Goal: Task Accomplishment & Management: Manage account settings

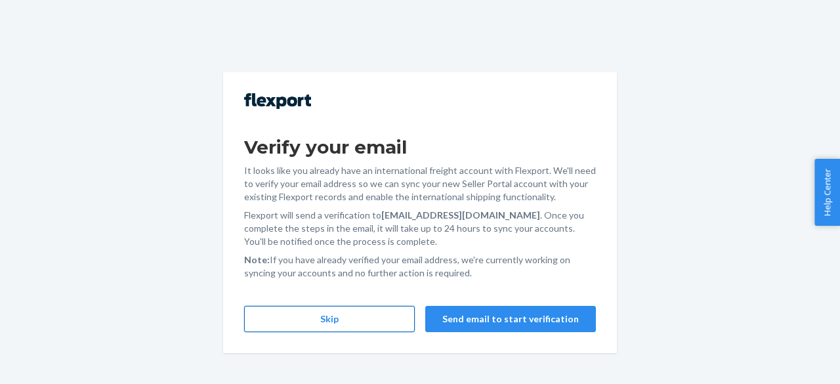
click at [329, 311] on button "Skip" at bounding box center [329, 319] width 171 height 26
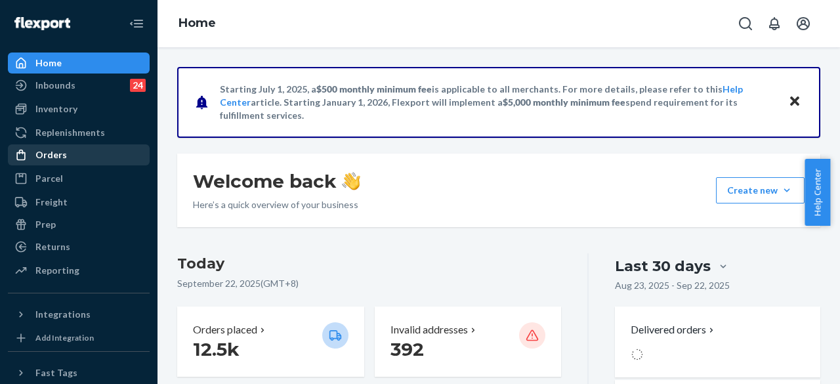
click at [64, 160] on div "Orders" at bounding box center [78, 155] width 139 height 18
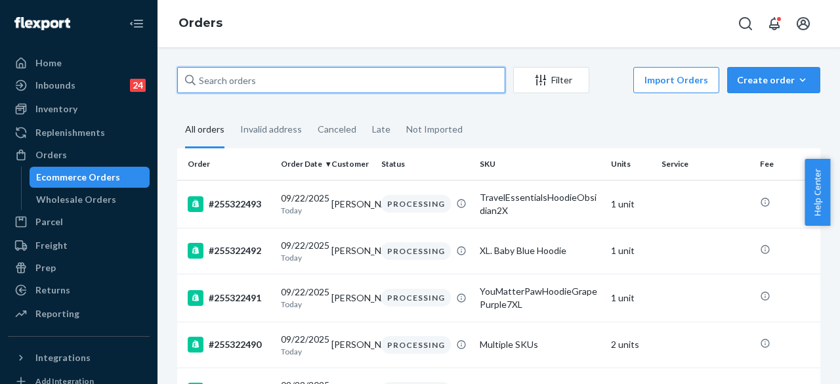
click at [279, 88] on input "text" at bounding box center [341, 80] width 328 height 26
paste input "#255315839"
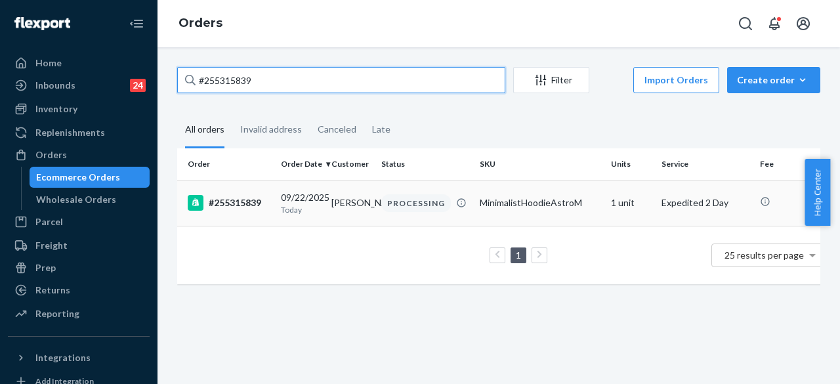
type input "#255315839"
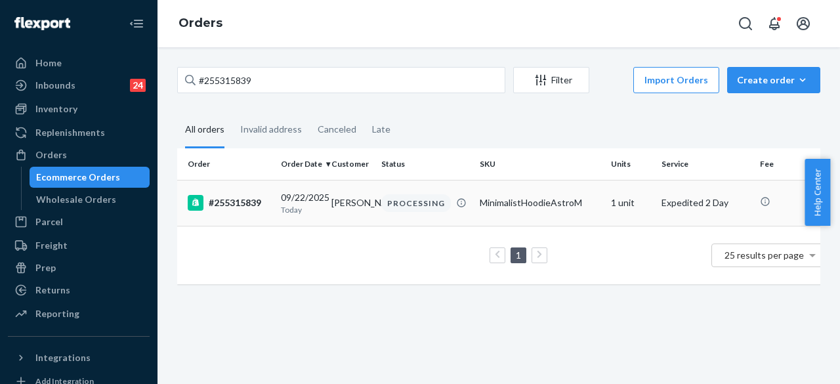
click at [412, 201] on div "PROCESSING" at bounding box center [416, 203] width 70 height 18
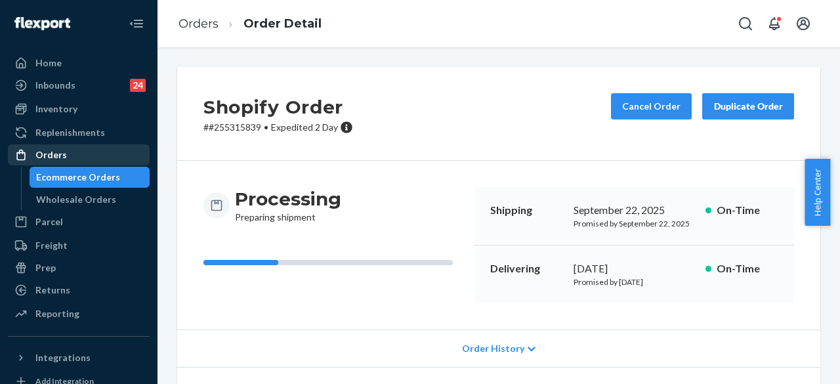
click at [113, 159] on div "Orders" at bounding box center [78, 155] width 139 height 18
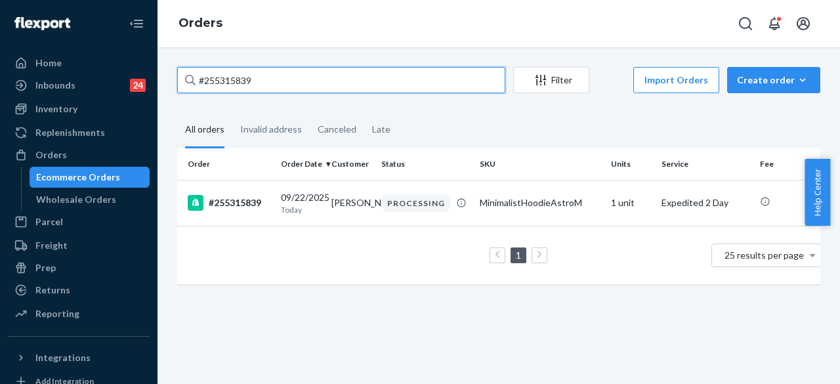
click at [275, 82] on input "#255315839" at bounding box center [341, 80] width 328 height 26
paste input "173231"
type input "#255173231"
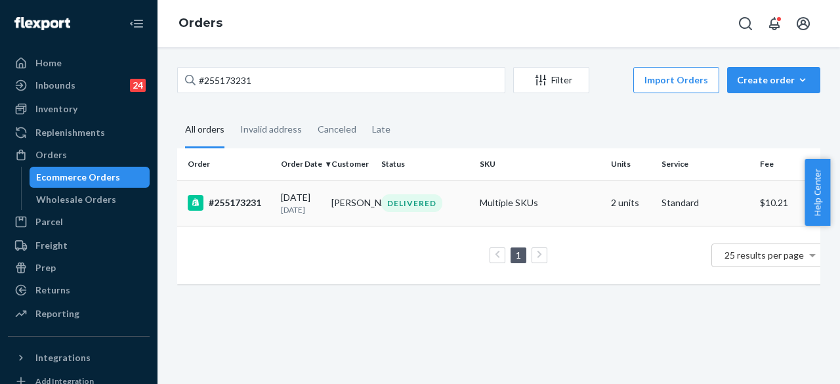
click at [448, 208] on div "DELIVERED" at bounding box center [425, 203] width 93 height 18
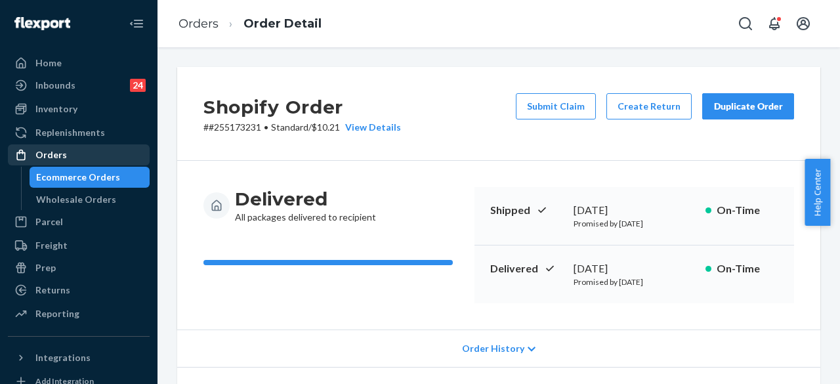
click at [93, 154] on div "Orders" at bounding box center [78, 155] width 139 height 18
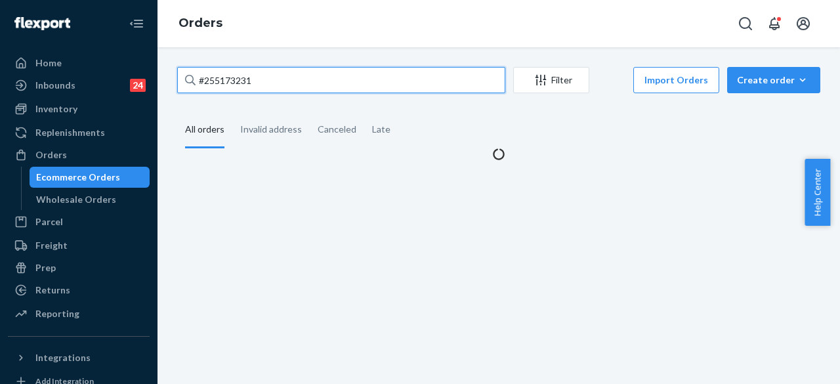
click at [276, 77] on input "#255173231" at bounding box center [341, 80] width 328 height 26
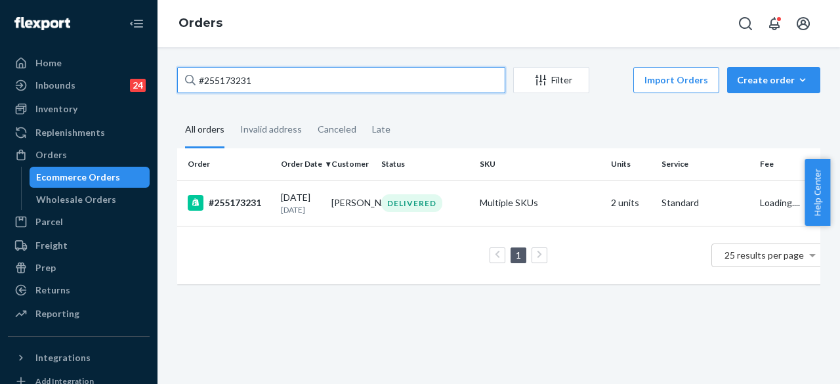
paste input "255213846"
type input "255213846"
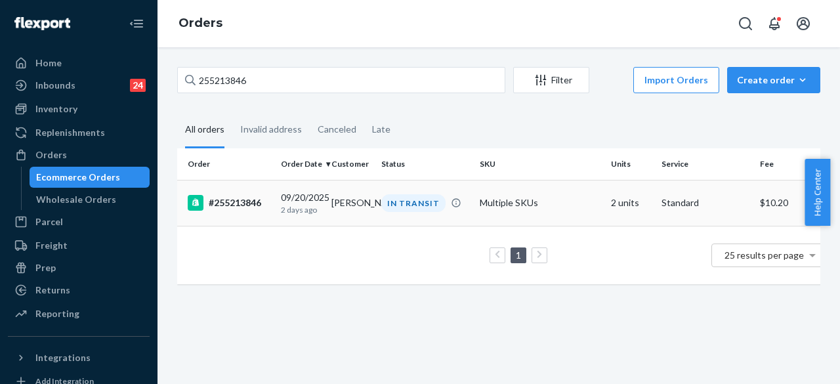
click at [410, 205] on div "IN TRANSIT" at bounding box center [413, 203] width 64 height 18
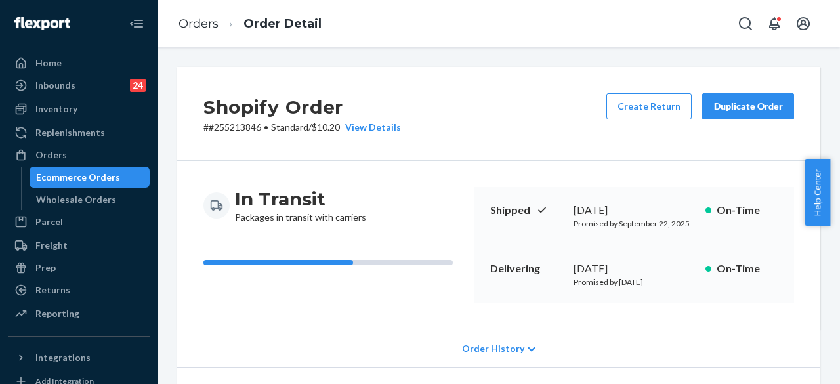
drag, startPoint x: 834, startPoint y: 158, endPoint x: 839, endPoint y: 278, distance: 119.6
click at [839, 280] on body "Home Inbounds 24 Shipping Plans Problems 24 Inventory Products Replenishments O…" at bounding box center [420, 192] width 840 height 384
drag, startPoint x: 836, startPoint y: 161, endPoint x: 823, endPoint y: 202, distance: 43.4
click at [831, 258] on body "Home Inbounds 24 Shipping Plans Problems 24 Inventory Products Replenishments O…" at bounding box center [420, 192] width 840 height 384
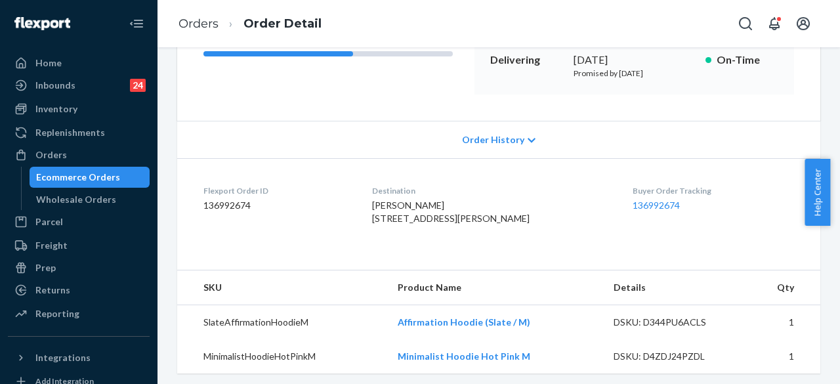
scroll to position [209, 0]
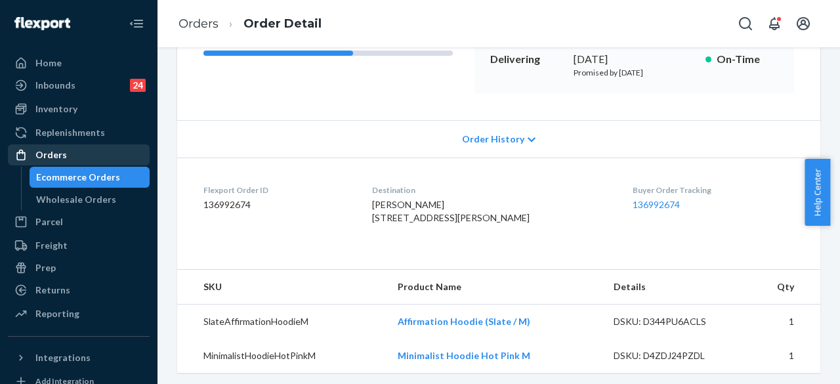
click at [70, 157] on div "Orders" at bounding box center [78, 155] width 139 height 18
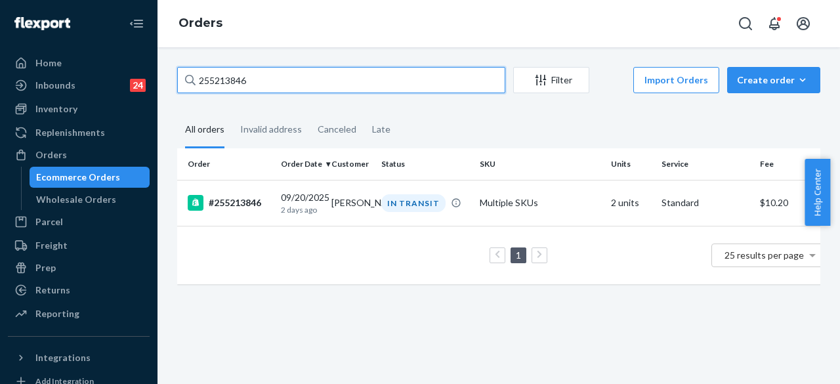
click at [382, 84] on input "255213846" at bounding box center [341, 80] width 328 height 26
paste input "#255215253"
type input "#255215253"
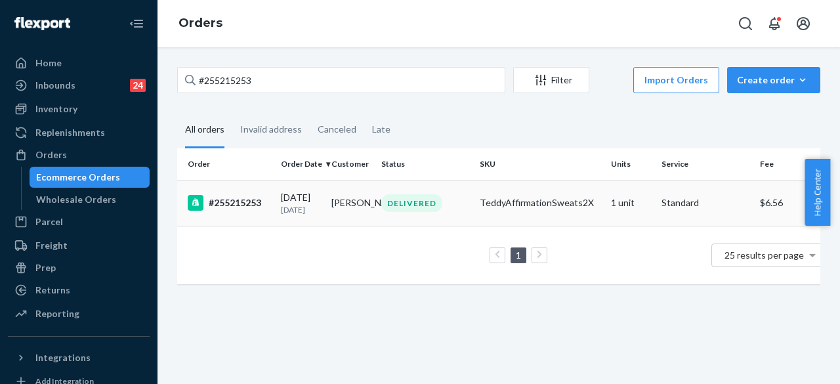
click at [464, 198] on div "DELIVERED" at bounding box center [425, 203] width 93 height 18
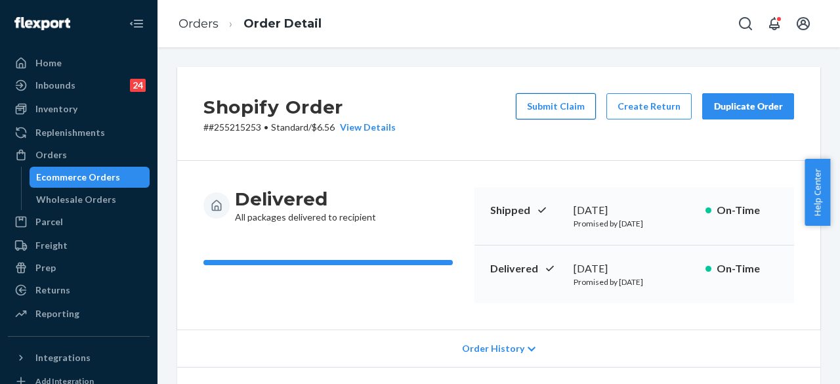
click at [542, 104] on button "Submit Claim" at bounding box center [556, 106] width 80 height 26
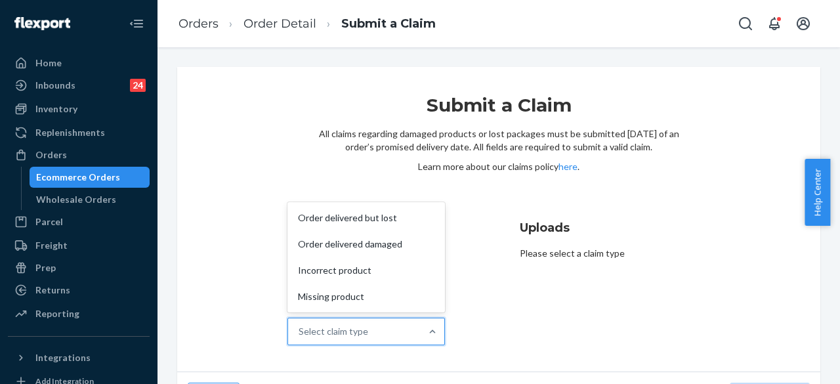
click at [350, 329] on div "Select claim type" at bounding box center [334, 331] width 70 height 13
click at [300, 329] on input "Why are you submitting a claim? option Order delivered but lost focused, 1 of 4…" at bounding box center [299, 331] width 1 height 13
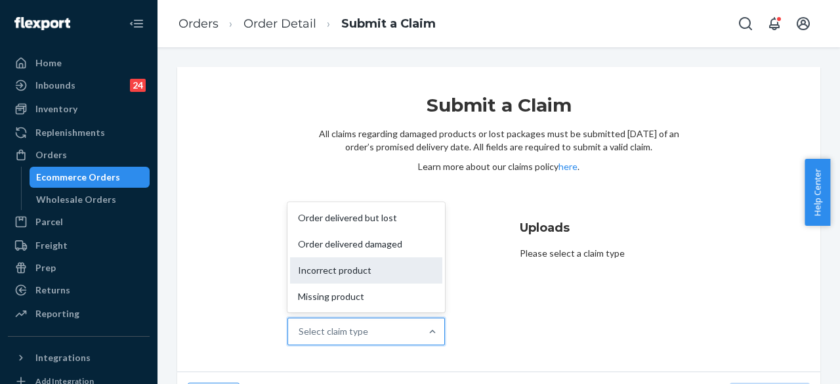
click at [345, 272] on div "Incorrect product" at bounding box center [366, 270] width 152 height 26
click at [300, 325] on input "Why are you submitting a claim? option Incorrect product focused, 3 of 4. 4 res…" at bounding box center [299, 331] width 1 height 13
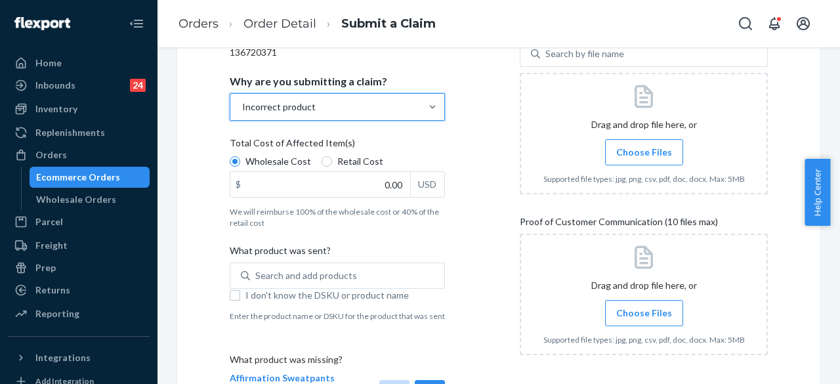
scroll to position [226, 0]
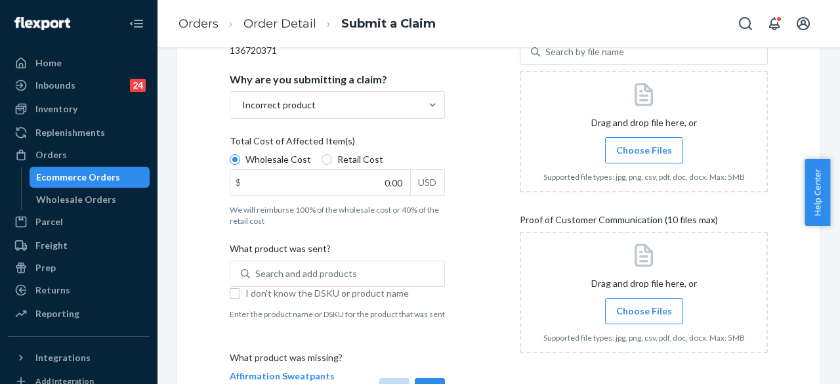
drag, startPoint x: 839, startPoint y: 200, endPoint x: 839, endPoint y: 225, distance: 25.6
click at [839, 225] on div "Help Center" at bounding box center [822, 192] width 35 height 67
drag, startPoint x: 836, startPoint y: 221, endPoint x: 836, endPoint y: 240, distance: 18.4
click at [836, 240] on body "Home Inbounds 24 Shipping Plans Problems 24 Inventory Products Replenishments O…" at bounding box center [420, 192] width 840 height 384
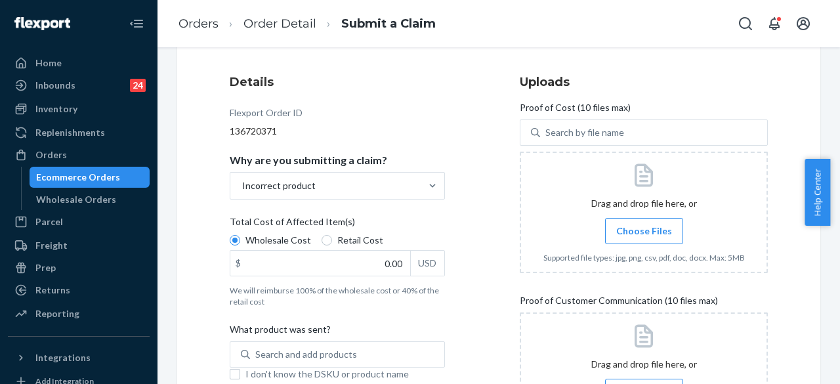
scroll to position [135, 0]
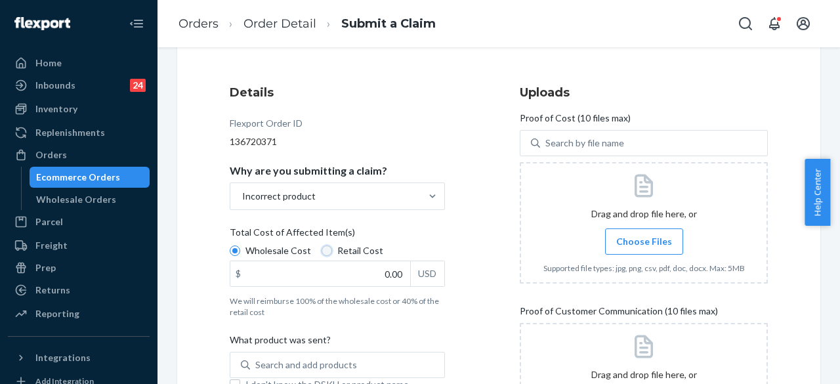
click at [326, 252] on input "Retail Cost" at bounding box center [327, 250] width 11 height 11
radio input "true"
click at [235, 245] on input "Wholesale Cost" at bounding box center [235, 250] width 11 height 11
radio input "true"
radio input "false"
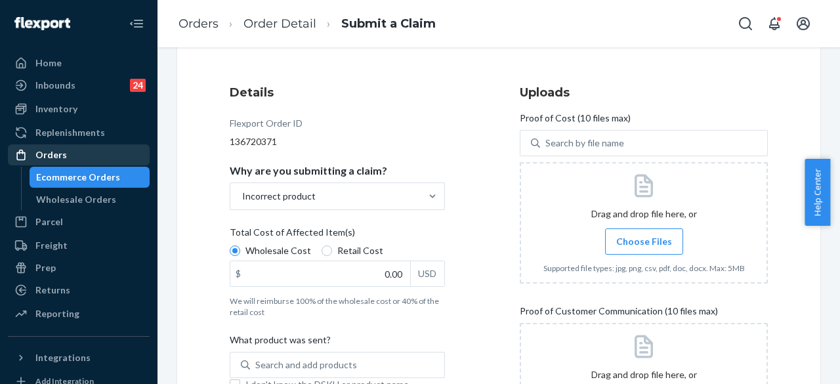
click at [61, 156] on div "Orders" at bounding box center [51, 154] width 32 height 13
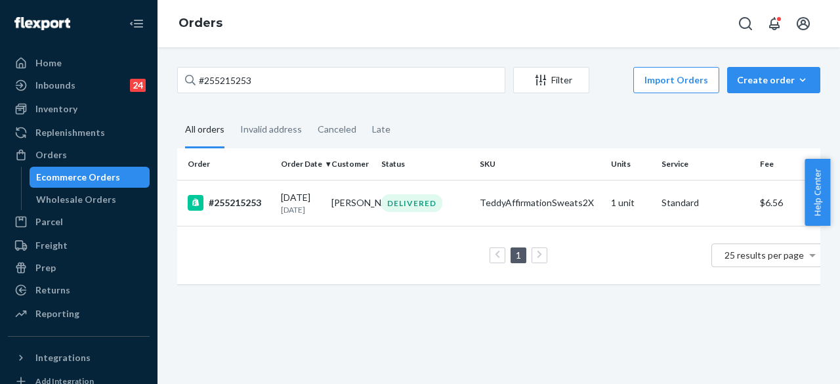
click at [419, 240] on div "1 25 results per page" at bounding box center [505, 255] width 635 height 42
click at [455, 204] on div "DELIVERED" at bounding box center [425, 203] width 93 height 18
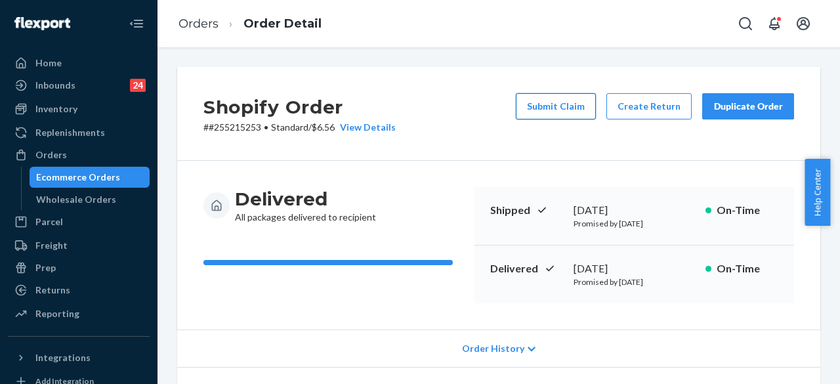
click at [562, 110] on button "Submit Claim" at bounding box center [556, 106] width 80 height 26
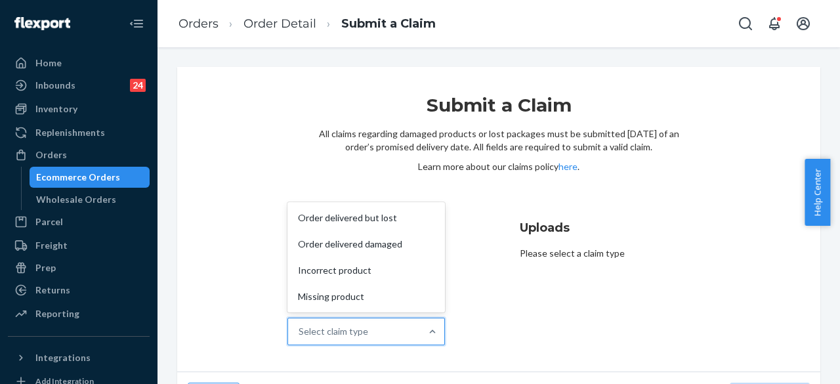
click at [360, 327] on div "Select claim type" at bounding box center [334, 331] width 70 height 13
click at [300, 327] on input "Why are you submitting a claim? option Order delivered but lost focused, 1 of 4…" at bounding box center [299, 331] width 1 height 13
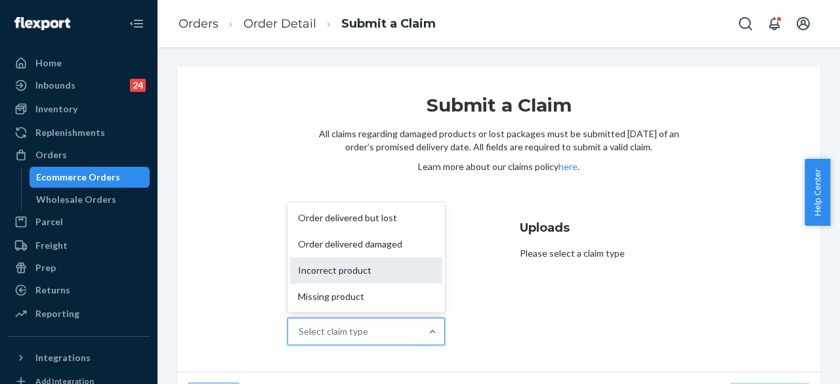
click at [354, 270] on div "Incorrect product" at bounding box center [366, 270] width 152 height 26
click at [300, 325] on input "Why are you submitting a claim? option Incorrect product focused, 3 of 4. 4 res…" at bounding box center [299, 331] width 1 height 13
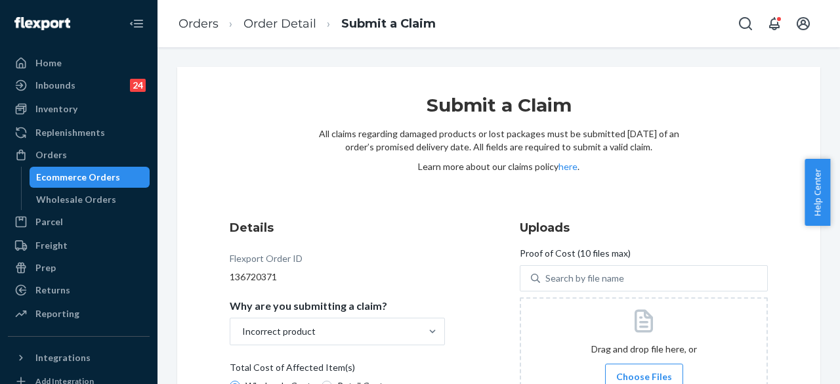
drag, startPoint x: 836, startPoint y: 166, endPoint x: 839, endPoint y: 228, distance: 61.8
click at [839, 228] on body "Home Inbounds 24 Shipping Plans Problems 24 Inventory Products Replenishments O…" at bounding box center [420, 192] width 840 height 384
drag, startPoint x: 835, startPoint y: 163, endPoint x: 835, endPoint y: 186, distance: 23.0
click at [836, 212] on div "Help Center" at bounding box center [822, 192] width 35 height 67
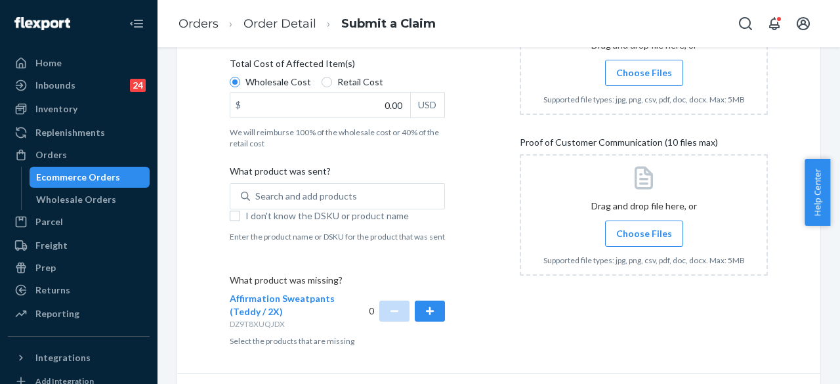
scroll to position [311, 0]
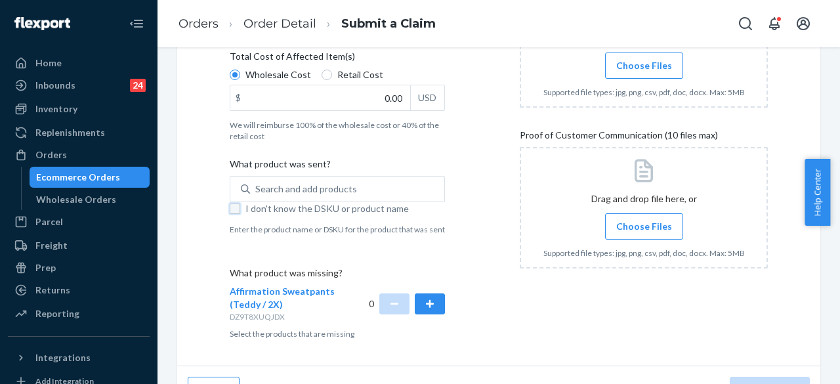
click at [236, 211] on input "I don't know the DSKU or product name" at bounding box center [235, 208] width 11 height 11
checkbox input "true"
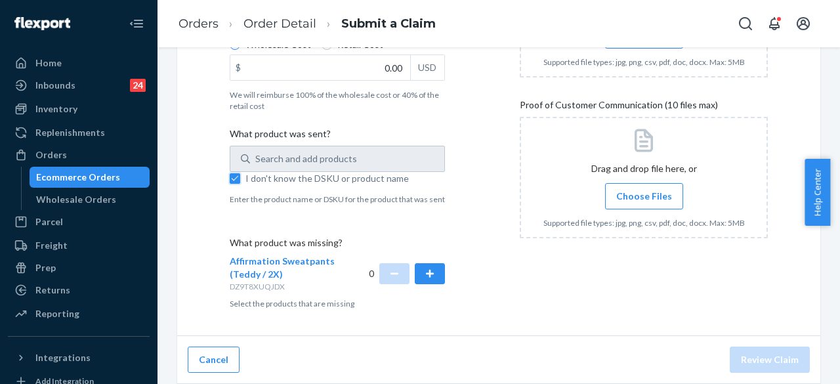
scroll to position [343, 0]
click at [433, 284] on button "button" at bounding box center [430, 273] width 30 height 21
click at [388, 284] on button "button" at bounding box center [394, 273] width 30 height 21
click at [417, 284] on button "button" at bounding box center [430, 273] width 30 height 21
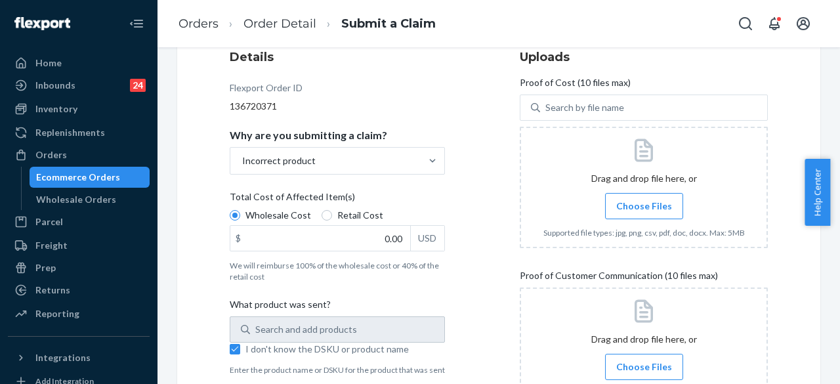
scroll to position [169, 0]
click at [326, 213] on input "Retail Cost" at bounding box center [327, 216] width 11 height 11
radio input "true"
radio input "false"
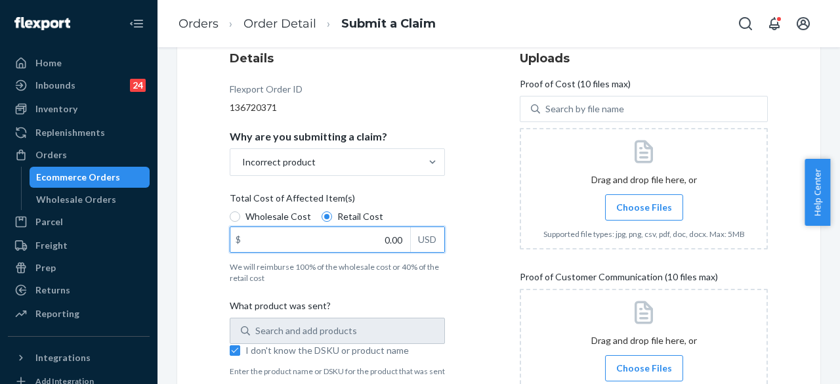
click at [389, 240] on input "0.00" at bounding box center [320, 239] width 180 height 25
type input "29.00"
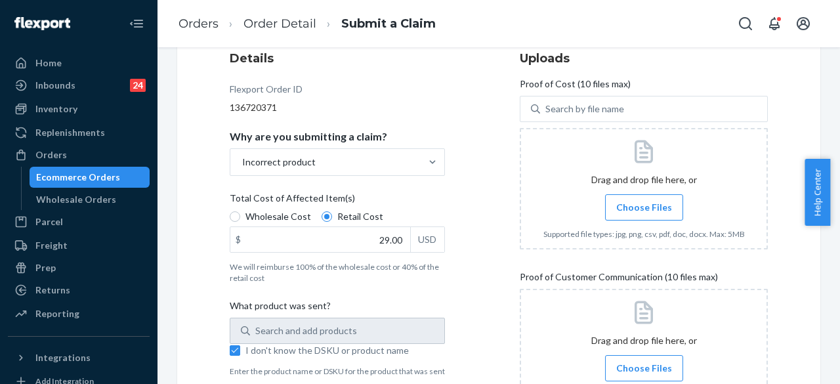
click at [445, 270] on div "Details Flexport Order ID 136720371 Why are you submitting a claim? Incorrect p…" at bounding box center [354, 265] width 248 height 447
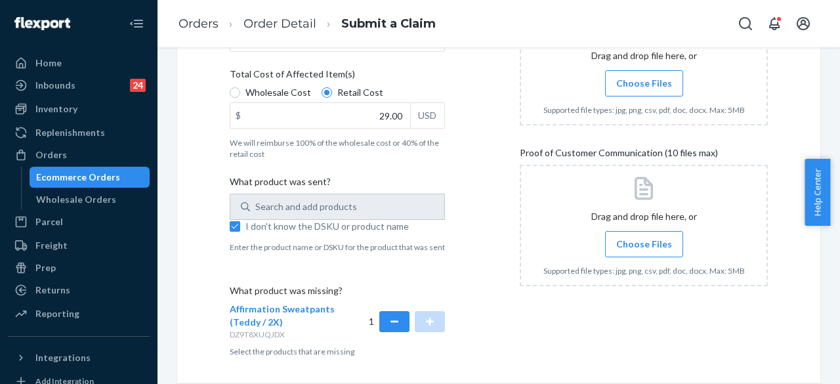
scroll to position [297, 0]
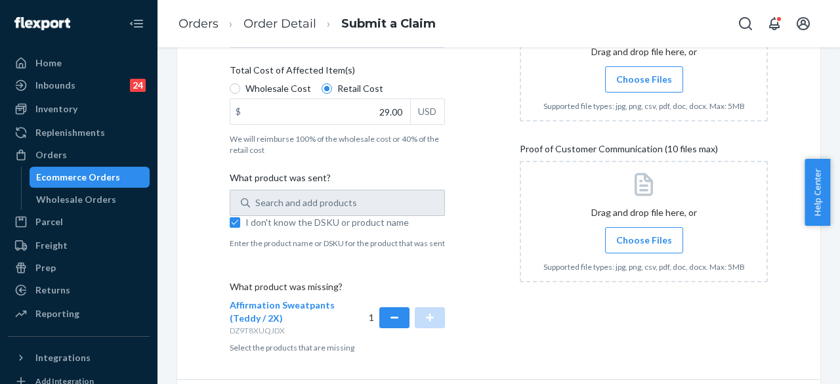
drag, startPoint x: 839, startPoint y: 215, endPoint x: 839, endPoint y: 174, distance: 41.4
click at [839, 174] on div "Help Center" at bounding box center [822, 192] width 35 height 67
drag, startPoint x: 832, startPoint y: 201, endPoint x: 828, endPoint y: 184, distance: 17.7
click at [827, 149] on body "Home Inbounds 24 Shipping Plans Problems 24 Inventory Products Replenishments O…" at bounding box center [420, 192] width 840 height 384
drag, startPoint x: 835, startPoint y: 205, endPoint x: 836, endPoint y: 164, distance: 41.4
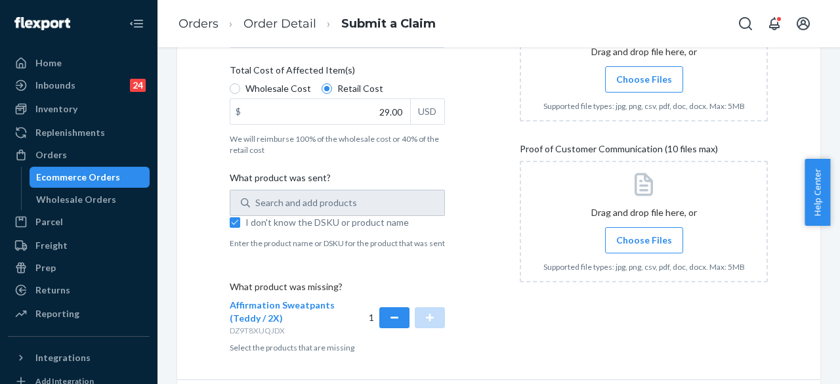
click at [836, 164] on div "Help Center" at bounding box center [822, 192] width 35 height 67
drag, startPoint x: 836, startPoint y: 208, endPoint x: 836, endPoint y: 87, distance: 120.8
click at [837, 177] on div "Help Center" at bounding box center [822, 192] width 35 height 67
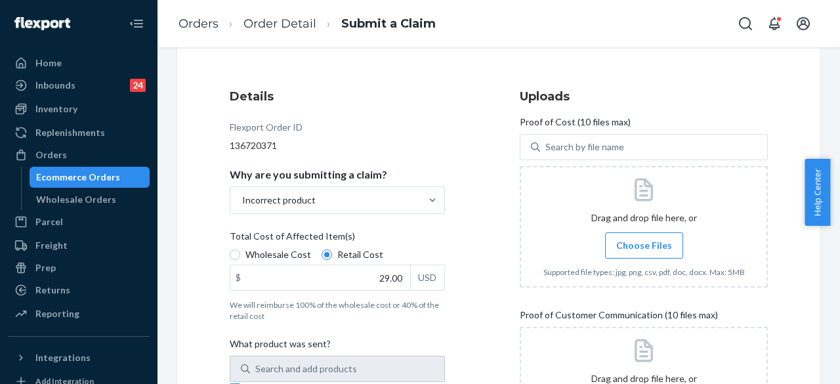
scroll to position [114, 0]
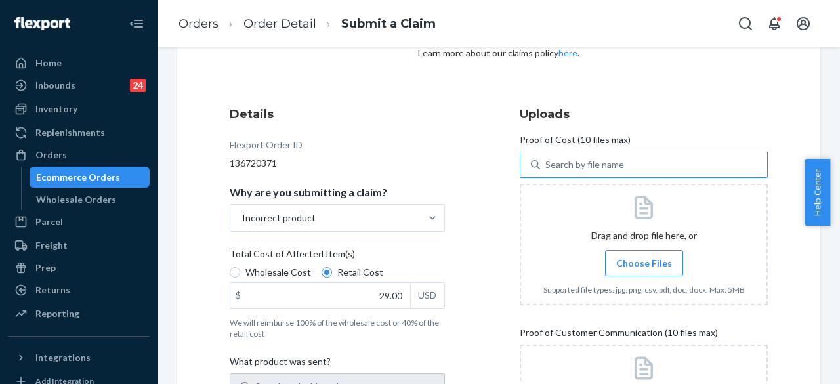
click at [599, 167] on div "Search by file name" at bounding box center [584, 164] width 79 height 13
click at [547, 167] on input "Search by file name" at bounding box center [545, 164] width 1 height 13
paste input "[PERSON_NAME]"
type input "[PERSON_NAME]"
drag, startPoint x: 622, startPoint y: 166, endPoint x: 518, endPoint y: 169, distance: 103.1
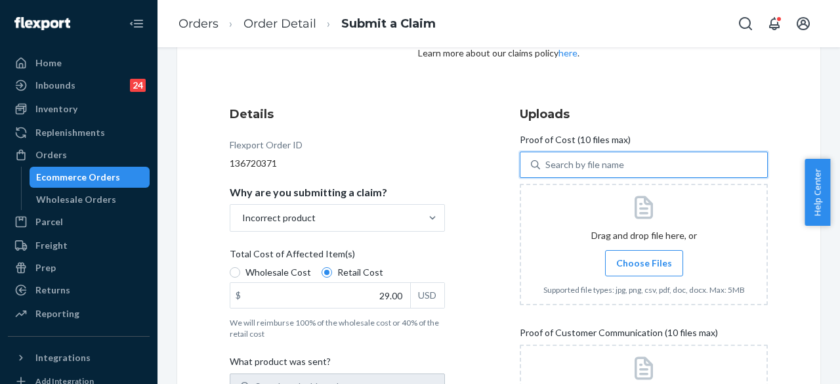
click at [520, 169] on div "Search by file name" at bounding box center [644, 165] width 248 height 26
click at [545, 169] on input "0 results available. Select is focused ,type to refine list, press Down to open…" at bounding box center [545, 164] width 1 height 13
click at [644, 261] on input "Choose Files" at bounding box center [644, 263] width 1 height 14
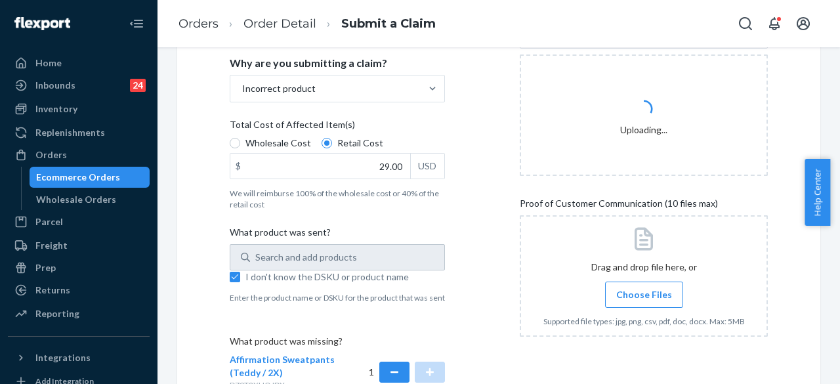
scroll to position [245, 0]
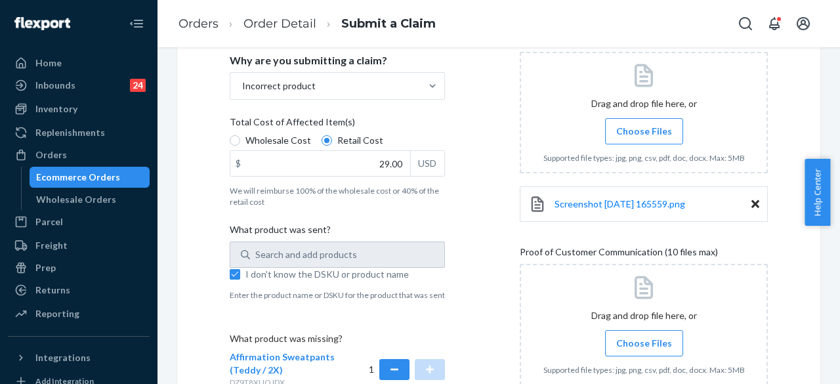
drag, startPoint x: 839, startPoint y: 203, endPoint x: 838, endPoint y: 179, distance: 24.3
click at [838, 179] on div "Help Center" at bounding box center [822, 192] width 35 height 67
drag, startPoint x: 836, startPoint y: 210, endPoint x: 837, endPoint y: 194, distance: 16.4
click at [837, 194] on div "Help Center" at bounding box center [822, 192] width 35 height 67
drag, startPoint x: 835, startPoint y: 198, endPoint x: 830, endPoint y: 167, distance: 31.3
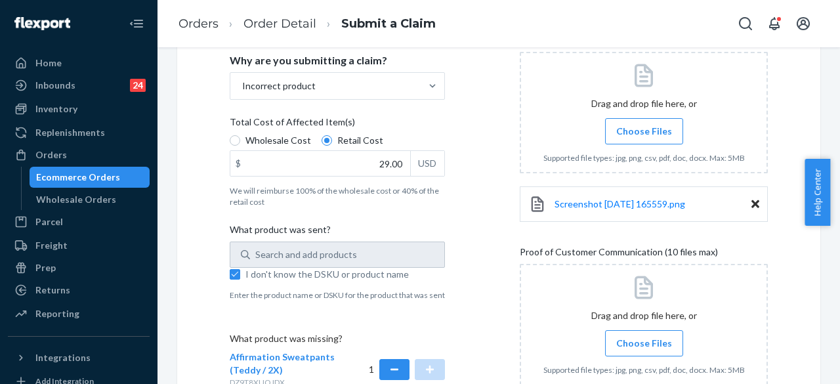
click at [830, 167] on div "Help Center" at bounding box center [822, 192] width 35 height 67
click at [643, 352] on label "Choose Files" at bounding box center [644, 343] width 78 height 26
click at [644, 350] on input "Choose Files" at bounding box center [644, 343] width 1 height 14
drag, startPoint x: 834, startPoint y: 191, endPoint x: 839, endPoint y: 245, distance: 54.1
click at [839, 245] on body "Home Inbounds 24 Shipping Plans Problems 24 Inventory Products Replenishments O…" at bounding box center [420, 192] width 840 height 384
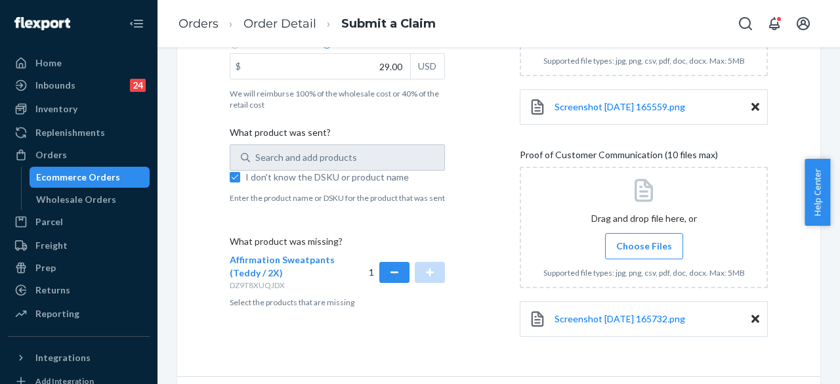
scroll to position [350, 0]
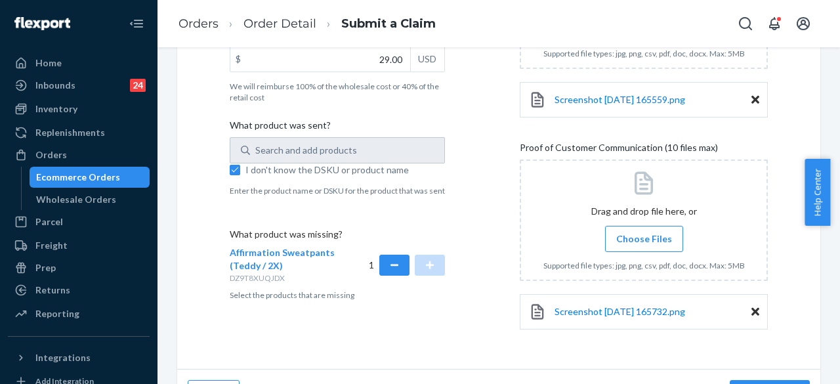
click at [653, 238] on span "Choose Files" at bounding box center [644, 238] width 56 height 13
click at [644, 238] on input "Choose Files" at bounding box center [644, 239] width 1 height 14
click at [641, 242] on span "Choose Files" at bounding box center [644, 238] width 56 height 13
click at [644, 242] on input "Choose Files" at bounding box center [644, 239] width 1 height 14
click at [644, 241] on span "Choose Files" at bounding box center [644, 238] width 56 height 13
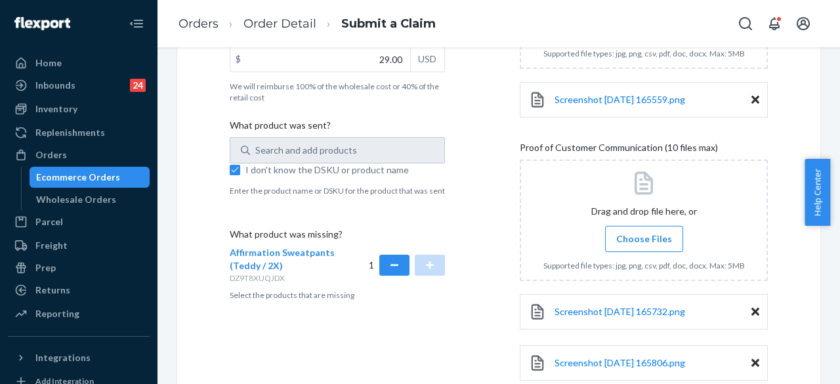
click at [644, 241] on input "Choose Files" at bounding box center [644, 239] width 1 height 14
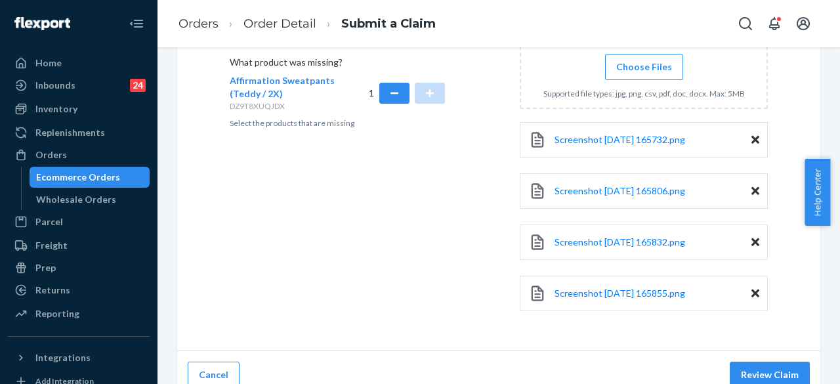
scroll to position [534, 0]
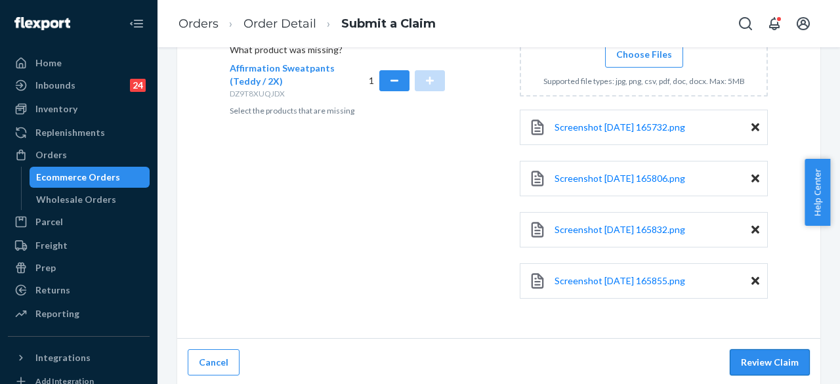
click at [757, 360] on button "Review Claim" at bounding box center [770, 362] width 80 height 26
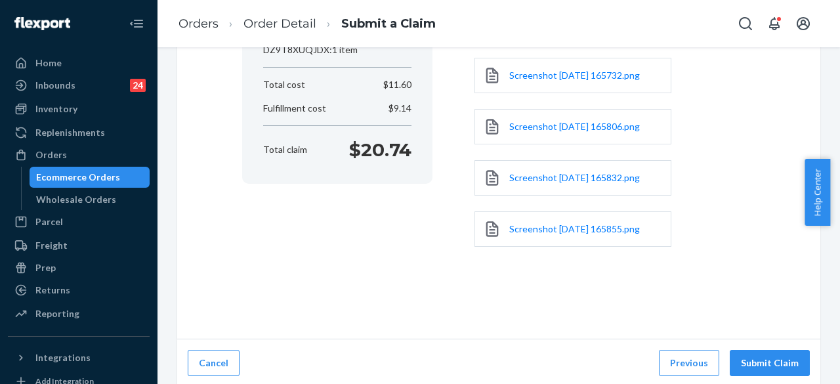
drag, startPoint x: 835, startPoint y: 211, endPoint x: 835, endPoint y: 182, distance: 29.5
click at [835, 182] on div "Help Center" at bounding box center [822, 192] width 35 height 67
drag, startPoint x: 835, startPoint y: 211, endPoint x: 835, endPoint y: 194, distance: 17.7
click at [836, 190] on div "Help Center" at bounding box center [822, 192] width 35 height 67
drag, startPoint x: 834, startPoint y: 222, endPoint x: 837, endPoint y: 211, distance: 12.3
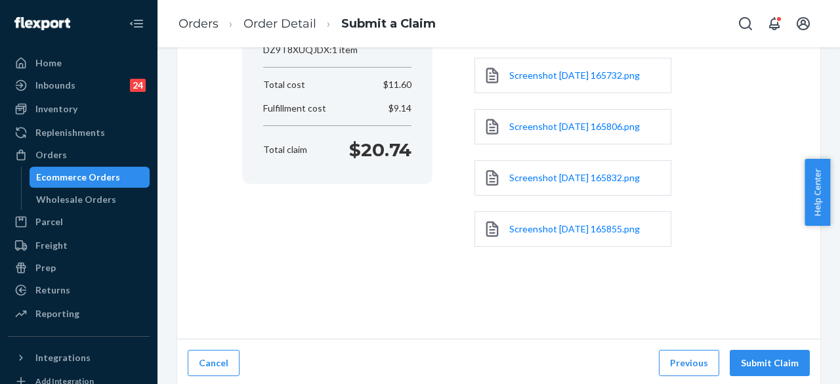
click at [837, 211] on div "Help Center" at bounding box center [822, 192] width 35 height 67
drag, startPoint x: 834, startPoint y: 225, endPoint x: 838, endPoint y: 209, distance: 16.9
click at [838, 203] on div "Help Center" at bounding box center [822, 192] width 35 height 67
drag, startPoint x: 838, startPoint y: 219, endPoint x: 837, endPoint y: 175, distance: 44.0
click at [837, 175] on div "Help Center" at bounding box center [822, 192] width 35 height 67
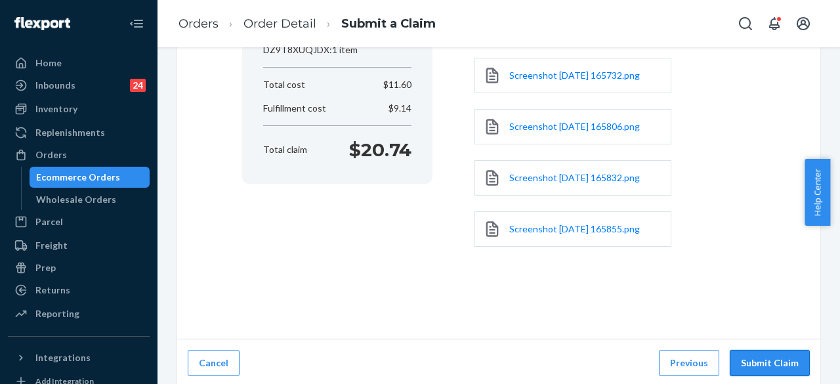
click at [770, 360] on button "Submit Claim" at bounding box center [770, 363] width 80 height 26
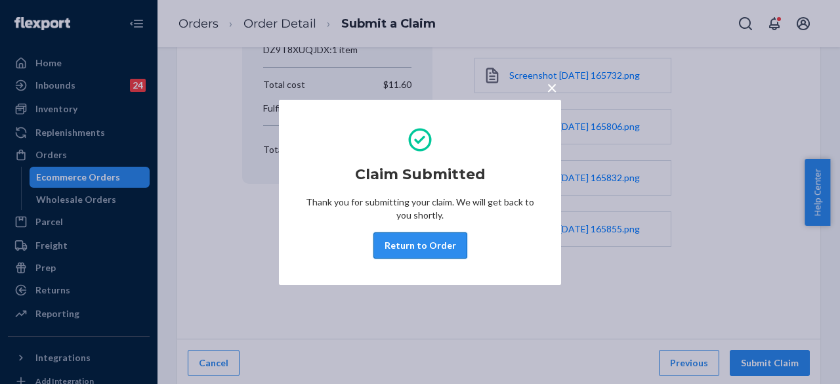
click at [443, 242] on button "Return to Order" at bounding box center [420, 245] width 94 height 26
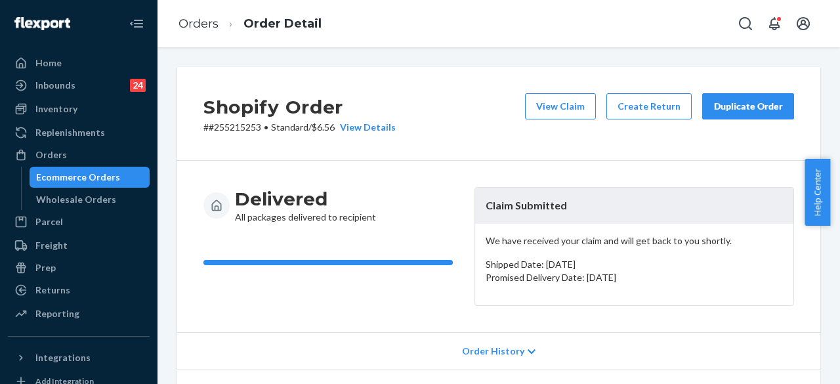
drag, startPoint x: 832, startPoint y: 171, endPoint x: 834, endPoint y: 192, distance: 20.4
click at [834, 192] on div "Help Center" at bounding box center [822, 192] width 35 height 67
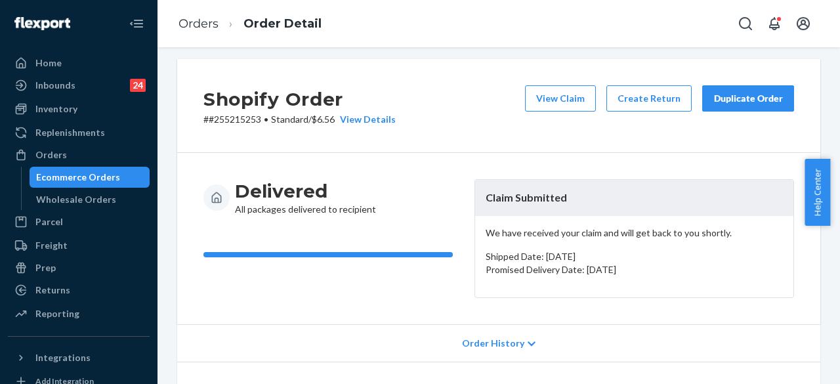
scroll to position [9, 0]
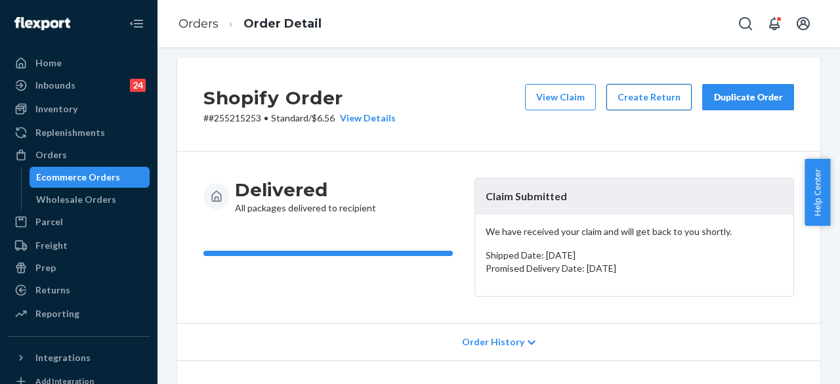
click at [643, 100] on button "Create Return" at bounding box center [648, 97] width 85 height 26
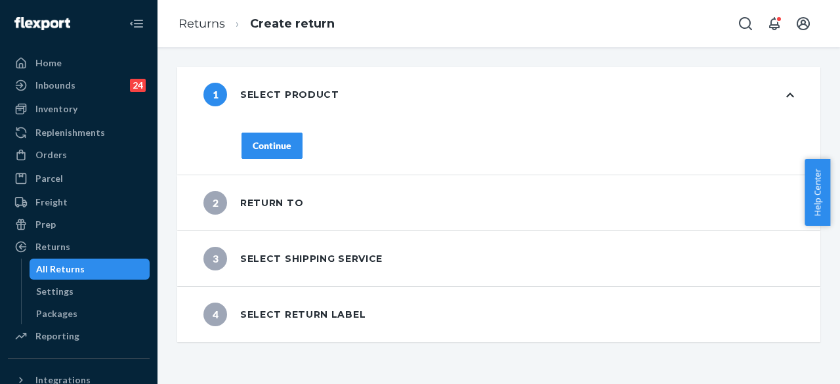
click at [280, 147] on div "Continue" at bounding box center [272, 145] width 39 height 13
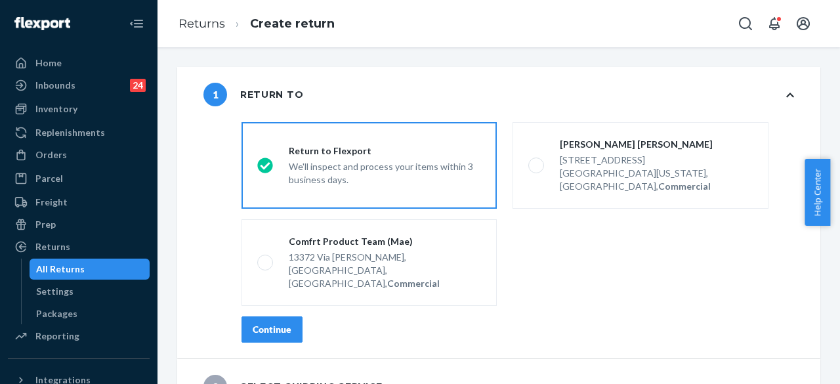
click at [689, 95] on div "1 Return to" at bounding box center [498, 94] width 643 height 55
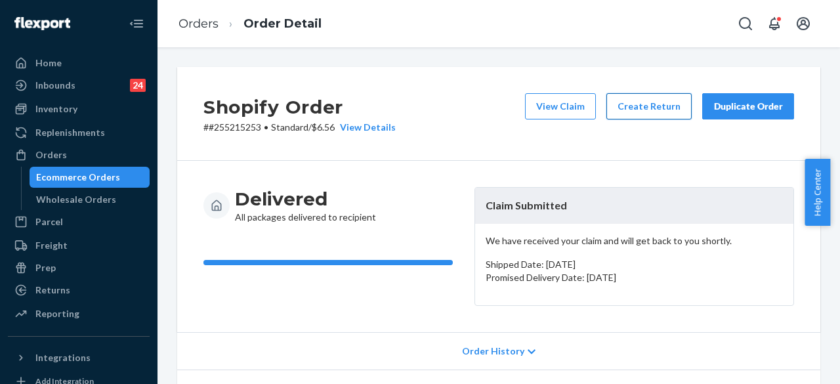
click at [636, 110] on button "Create Return" at bounding box center [648, 106] width 85 height 26
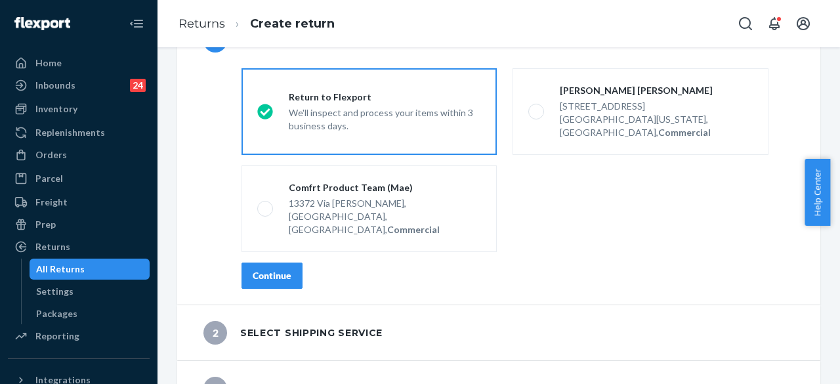
scroll to position [59, 0]
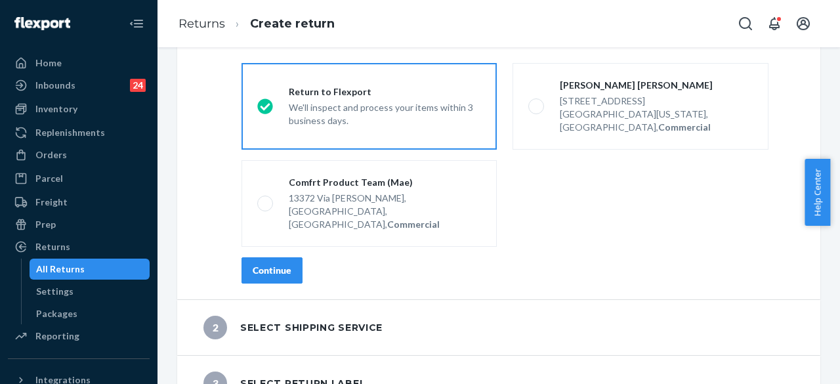
click at [289, 257] on button "Continue" at bounding box center [272, 270] width 61 height 26
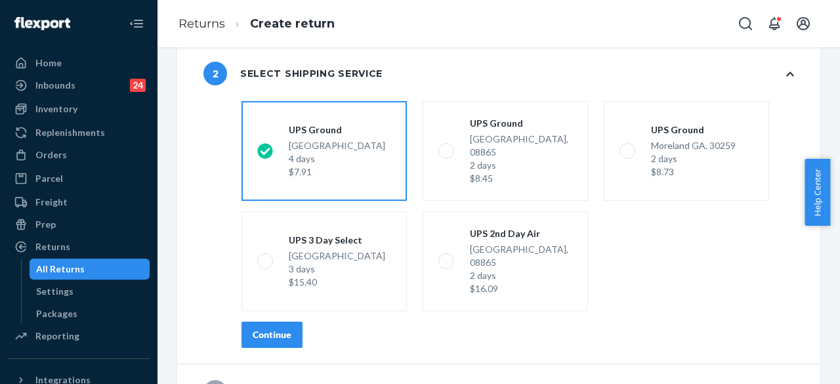
scroll to position [85, 0]
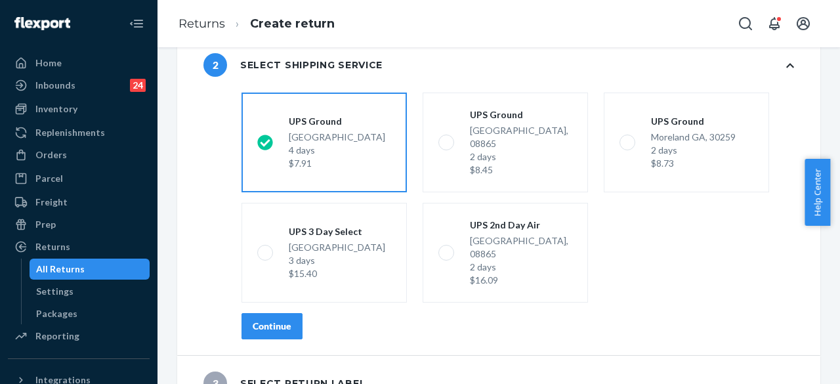
click at [839, 200] on div "Help Center" at bounding box center [822, 192] width 35 height 67
drag, startPoint x: 832, startPoint y: 175, endPoint x: 839, endPoint y: 224, distance: 50.4
click at [839, 222] on div "Help Center" at bounding box center [822, 192] width 35 height 67
click at [727, 276] on fieldset "shippingRatesRadioGroup [GEOGRAPHIC_DATA] 4 days $7.91 [GEOGRAPHIC_DATA] 2 days…" at bounding box center [518, 197] width 568 height 221
click at [278, 320] on div "Continue" at bounding box center [272, 326] width 39 height 13
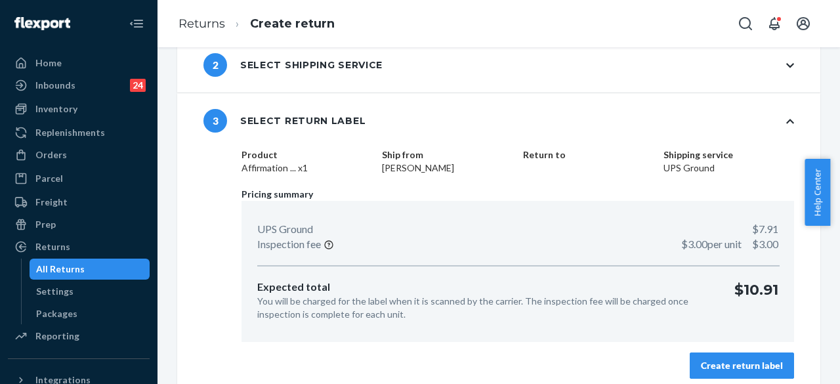
drag, startPoint x: 836, startPoint y: 174, endPoint x: 834, endPoint y: 122, distance: 51.9
click at [834, 122] on body "Home Inbounds 24 Shipping Plans Problems 24 Inventory Products Replenishments O…" at bounding box center [420, 192] width 840 height 384
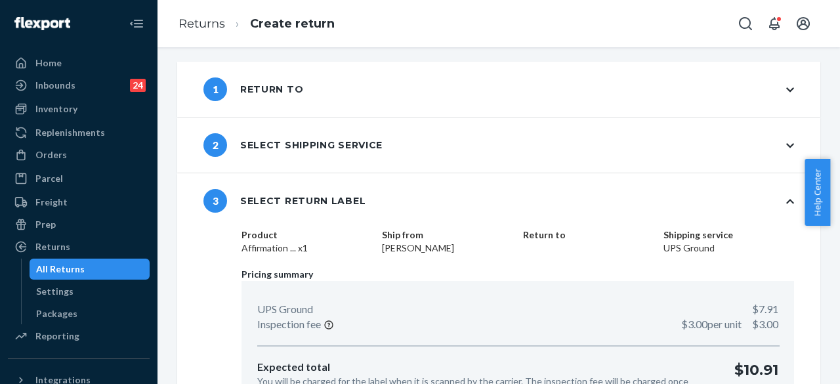
scroll to position [0, 0]
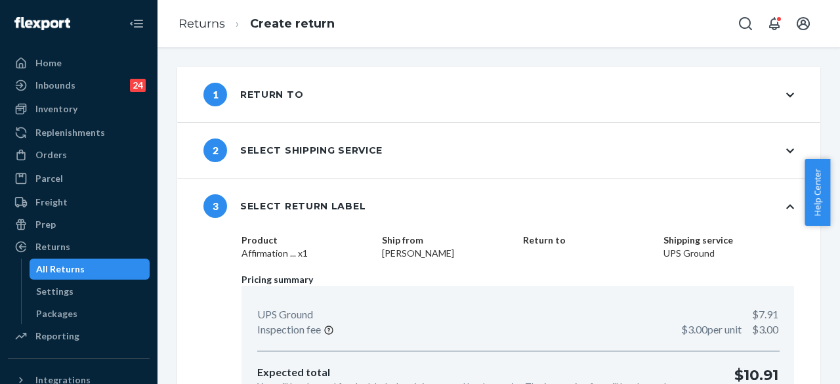
click at [664, 93] on div "1 Return to" at bounding box center [498, 94] width 643 height 55
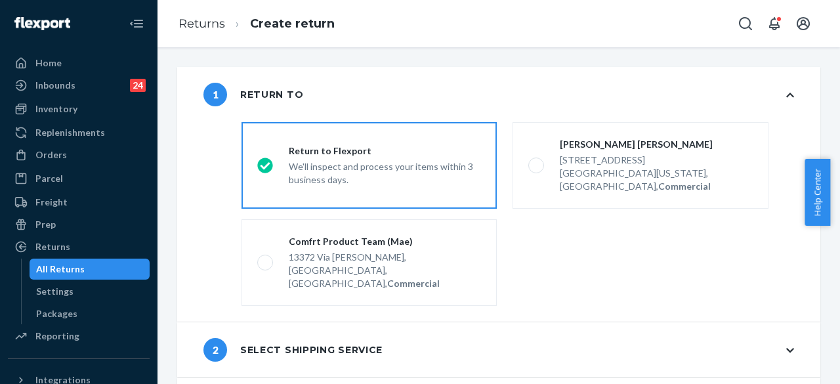
click at [622, 329] on div "2 Select shipping service" at bounding box center [498, 349] width 643 height 55
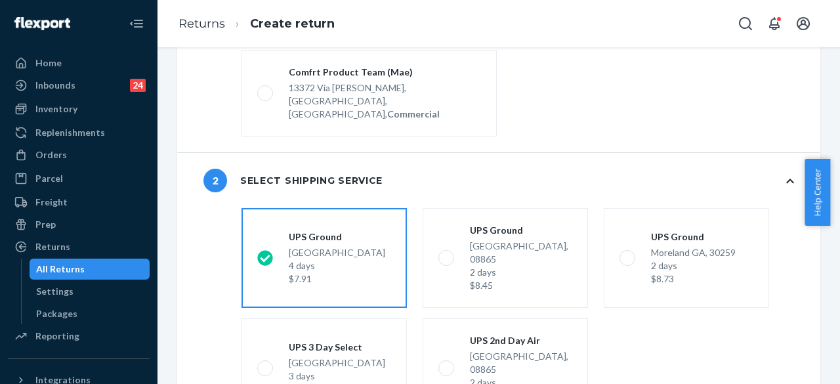
scroll to position [190, 0]
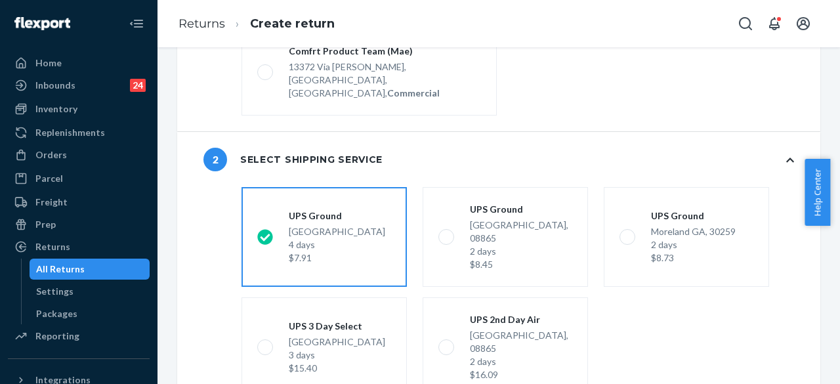
drag, startPoint x: 835, startPoint y: 195, endPoint x: 832, endPoint y: 171, distance: 23.8
click at [832, 171] on div "Help Center" at bounding box center [822, 192] width 35 height 67
drag, startPoint x: 835, startPoint y: 166, endPoint x: 835, endPoint y: 149, distance: 17.1
click at [835, 149] on body "Home Inbounds 24 Shipping Plans Problems 24 Inventory Products Replenishments O…" at bounding box center [420, 192] width 840 height 384
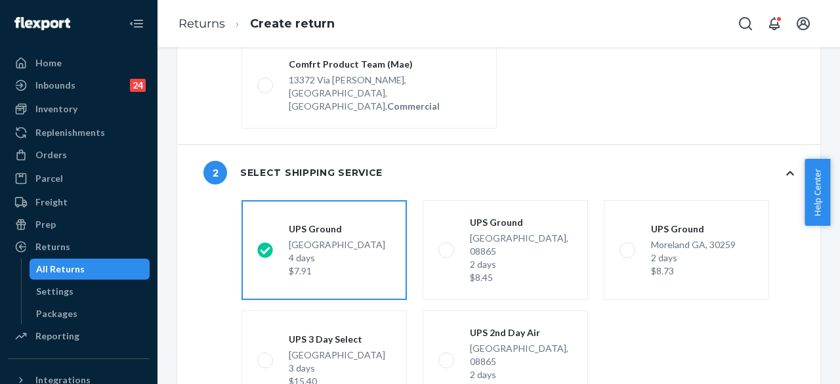
scroll to position [163, 0]
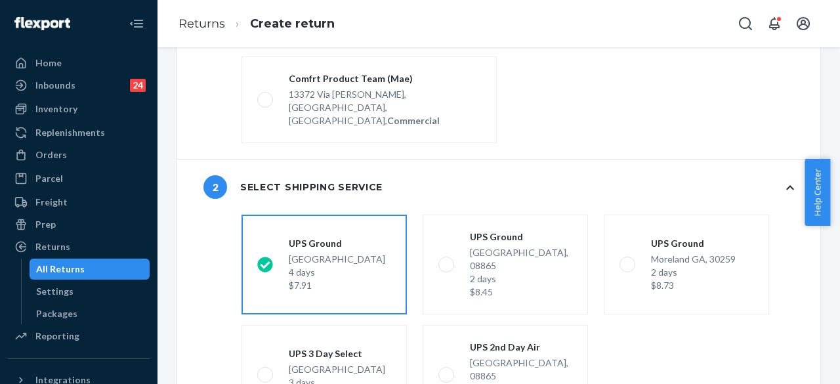
click at [346, 266] on div "4 days" at bounding box center [337, 272] width 96 height 13
click at [266, 261] on input "[GEOGRAPHIC_DATA] 4 days $7.91" at bounding box center [261, 265] width 9 height 9
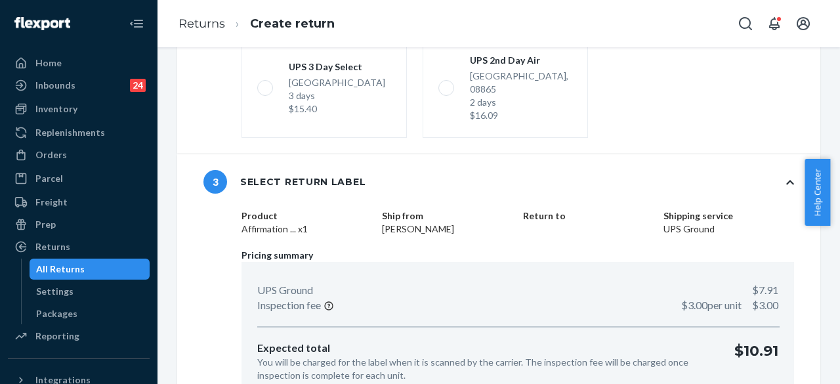
scroll to position [467, 0]
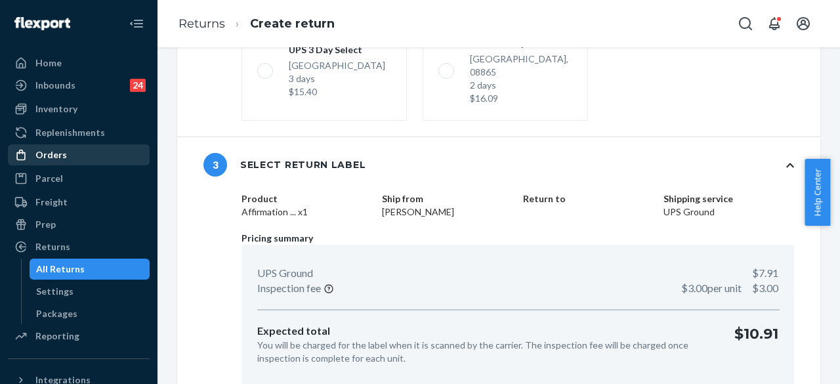
click at [62, 156] on div "Orders" at bounding box center [51, 154] width 32 height 13
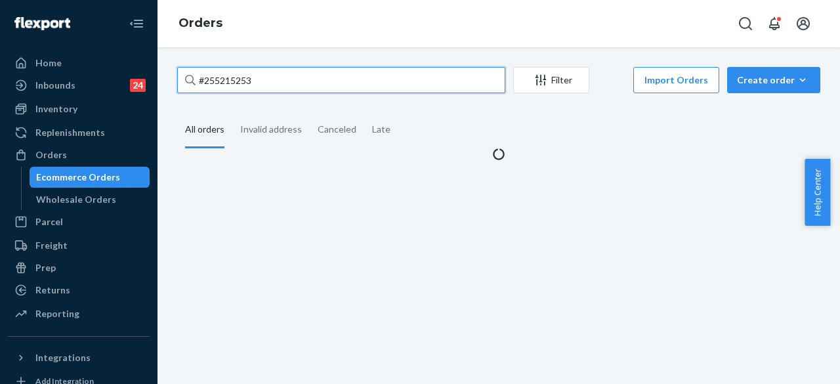
click at [245, 79] on input "#255215253" at bounding box center [341, 80] width 328 height 26
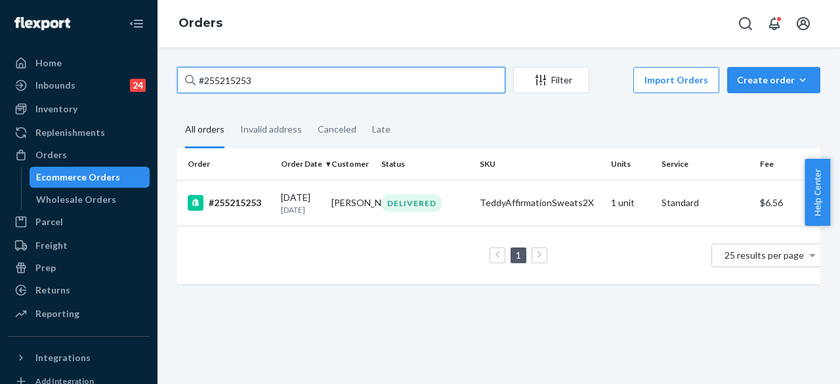
paste input "313971"
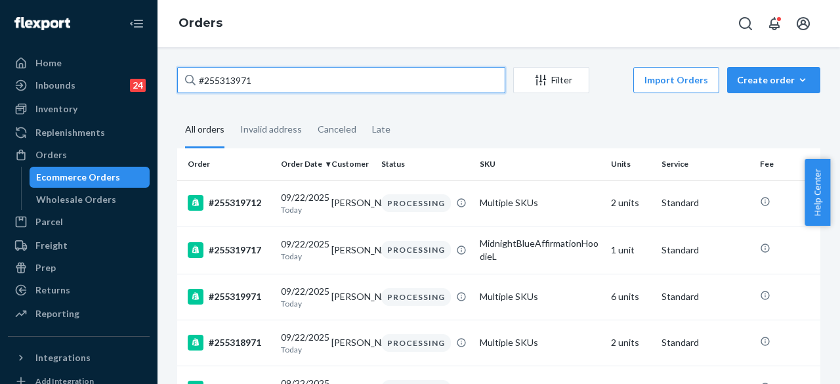
click at [260, 79] on input "#255313971" at bounding box center [341, 80] width 328 height 26
paste input "492372"
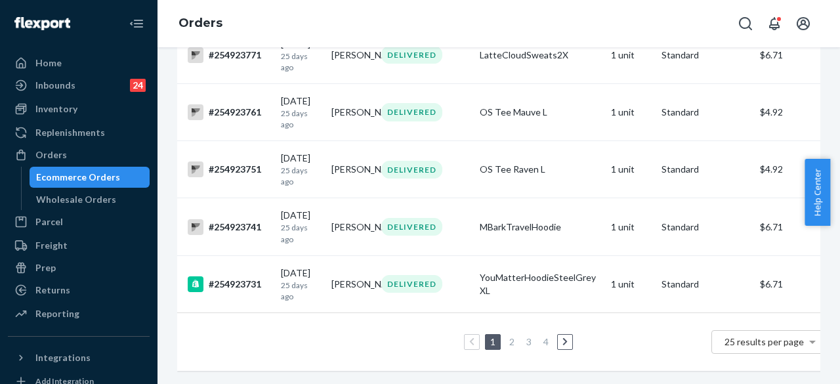
scroll to position [1303, 0]
type input "#254923721"
